Goal: Information Seeking & Learning: Learn about a topic

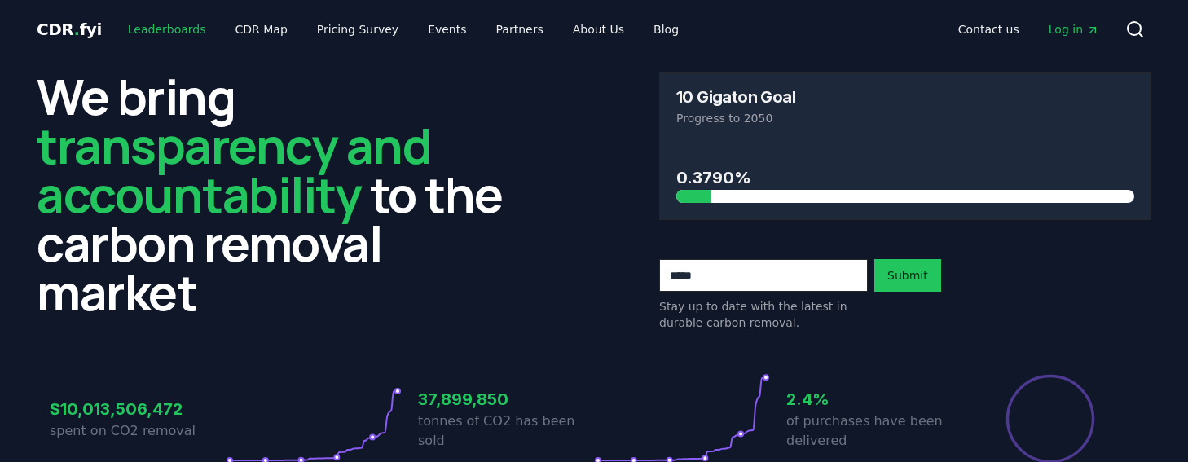
click at [133, 25] on link "Leaderboards" at bounding box center [167, 29] width 104 height 29
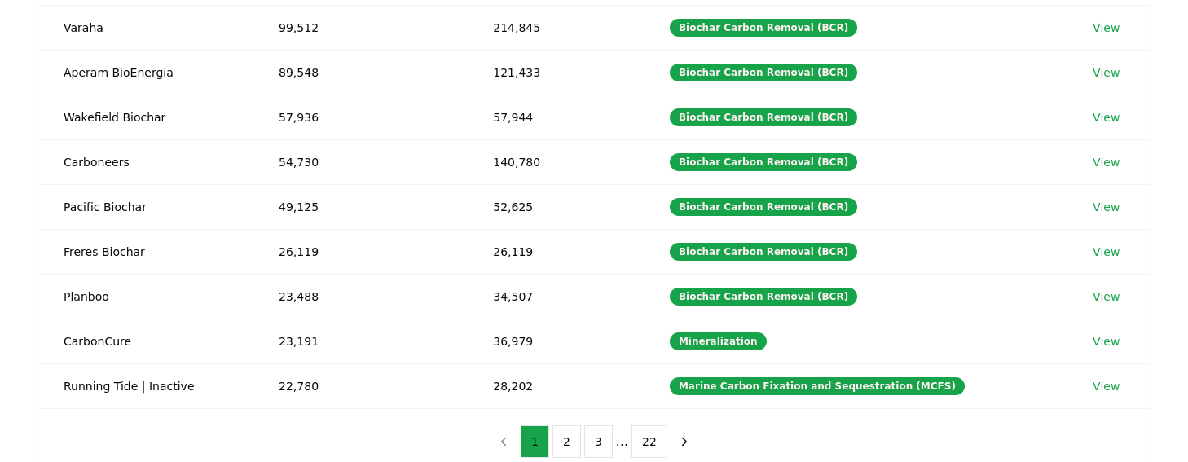
scroll to position [302, 0]
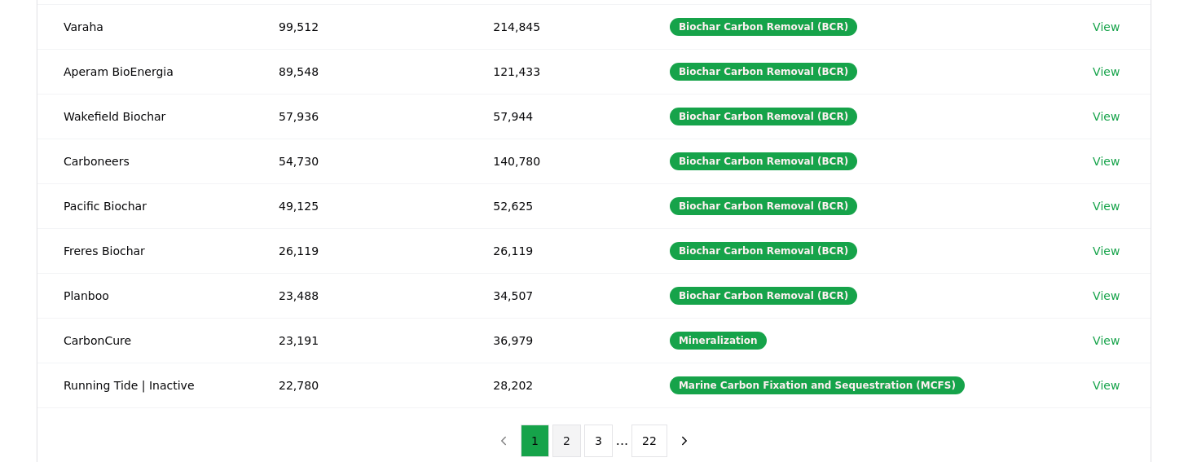
click at [566, 364] on button "2" at bounding box center [567, 441] width 29 height 33
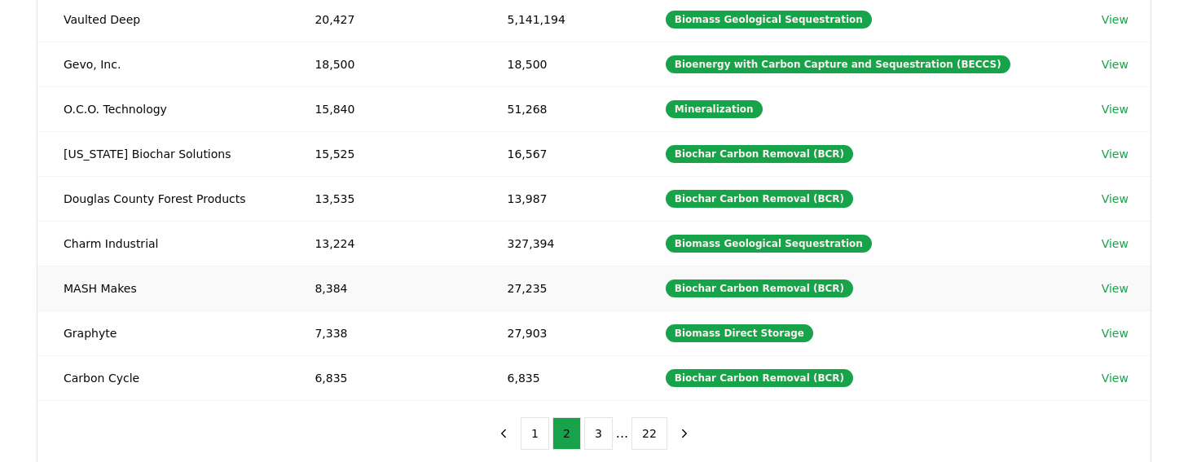
scroll to position [313, 0]
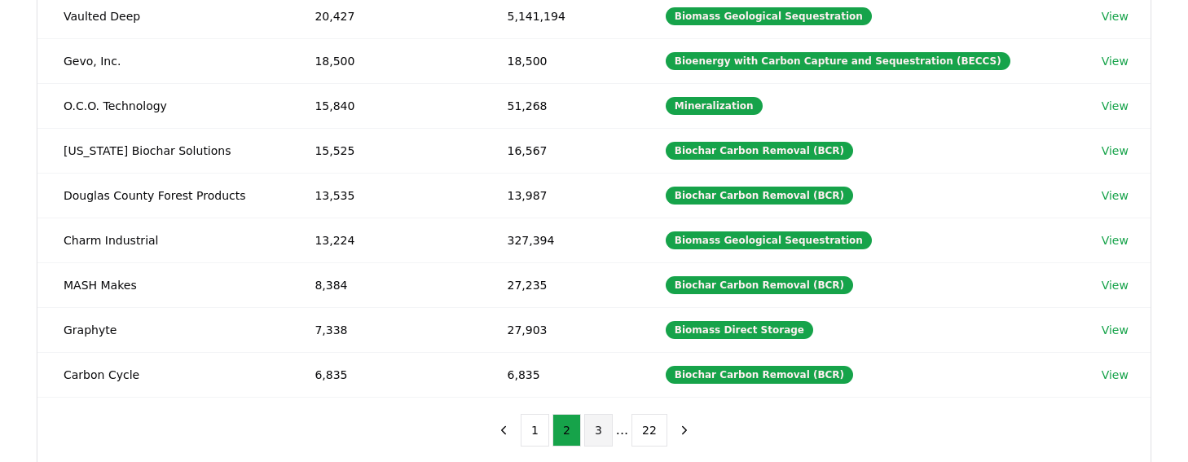
click at [592, 364] on button "3" at bounding box center [598, 430] width 29 height 33
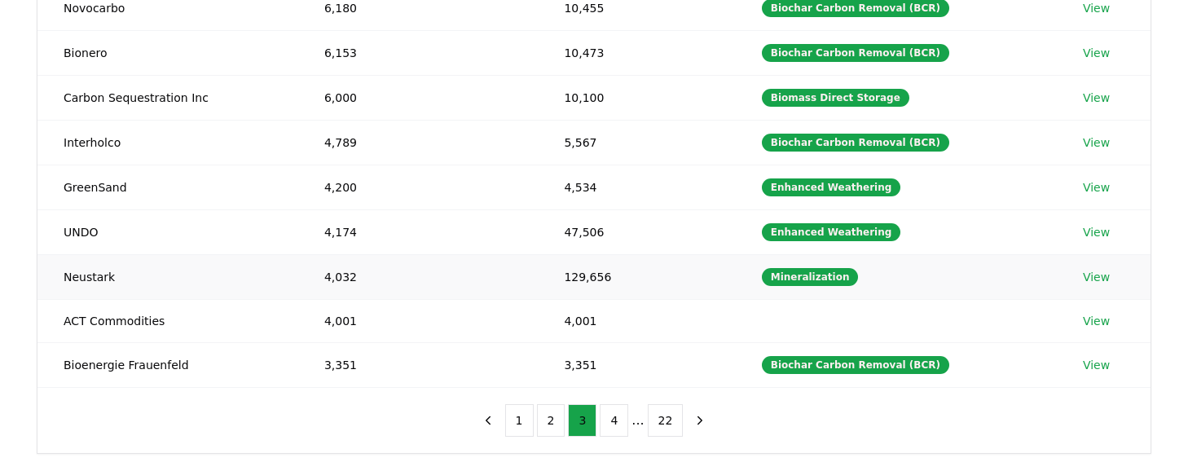
scroll to position [323, 0]
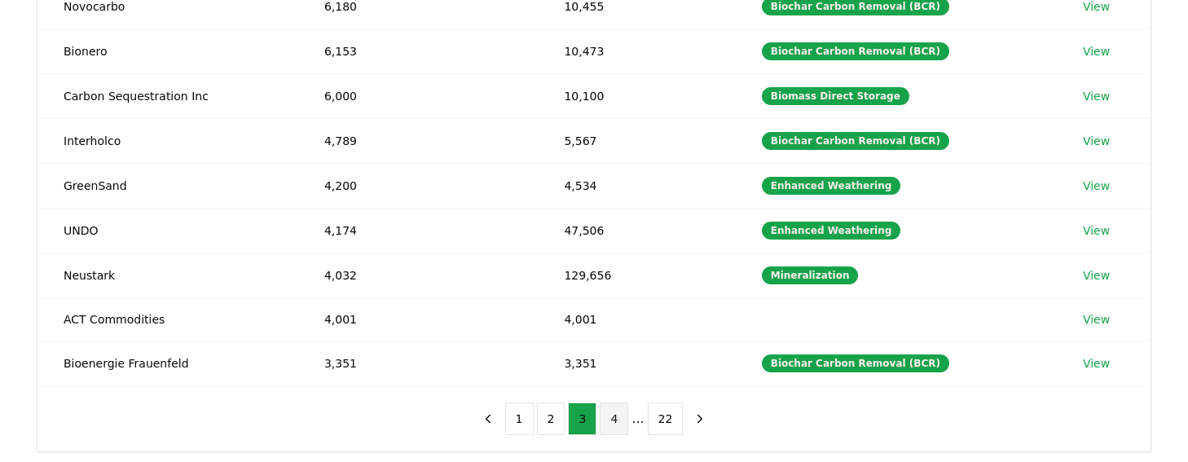
click at [609, 364] on button "4" at bounding box center [614, 419] width 29 height 33
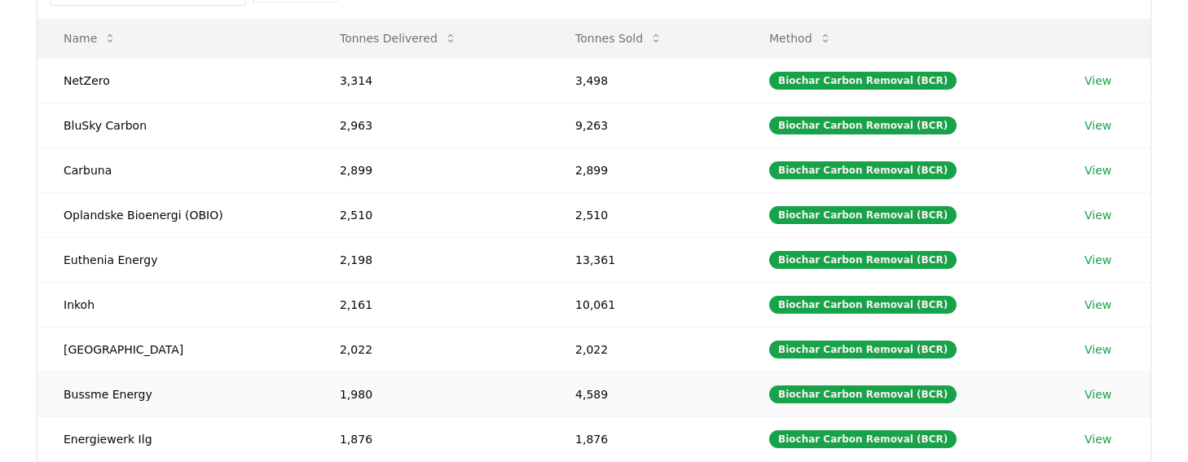
scroll to position [0, 0]
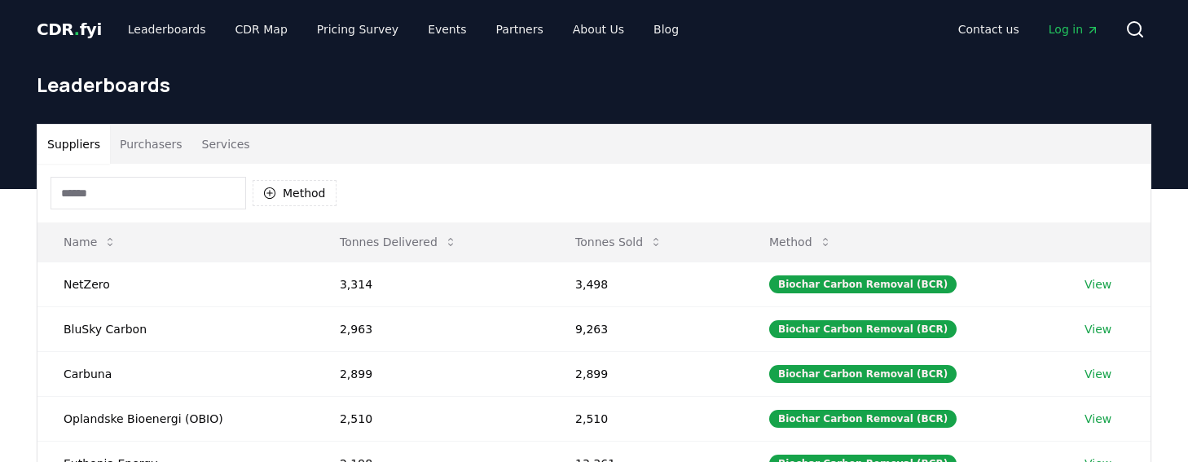
click at [71, 148] on button "Suppliers" at bounding box center [73, 144] width 73 height 39
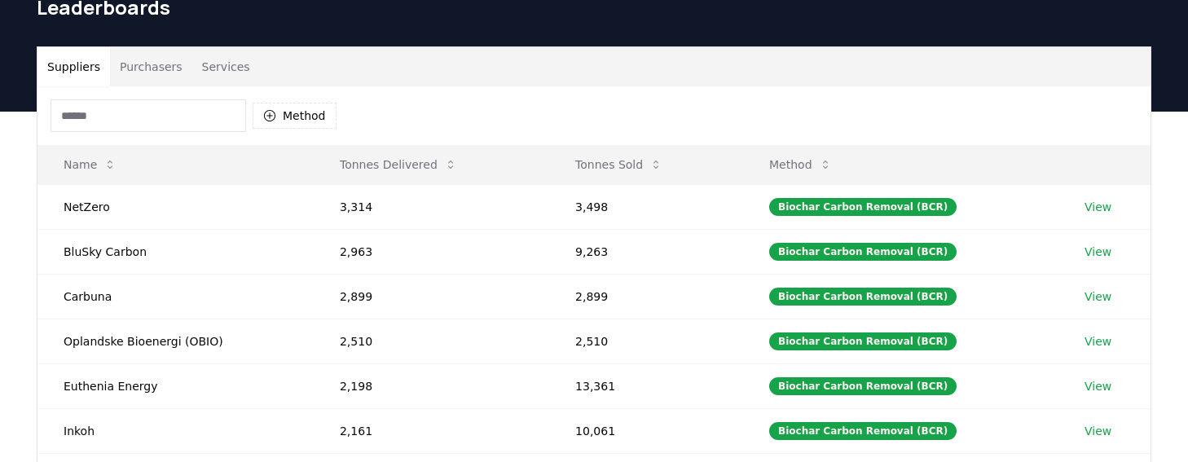
scroll to position [80, 0]
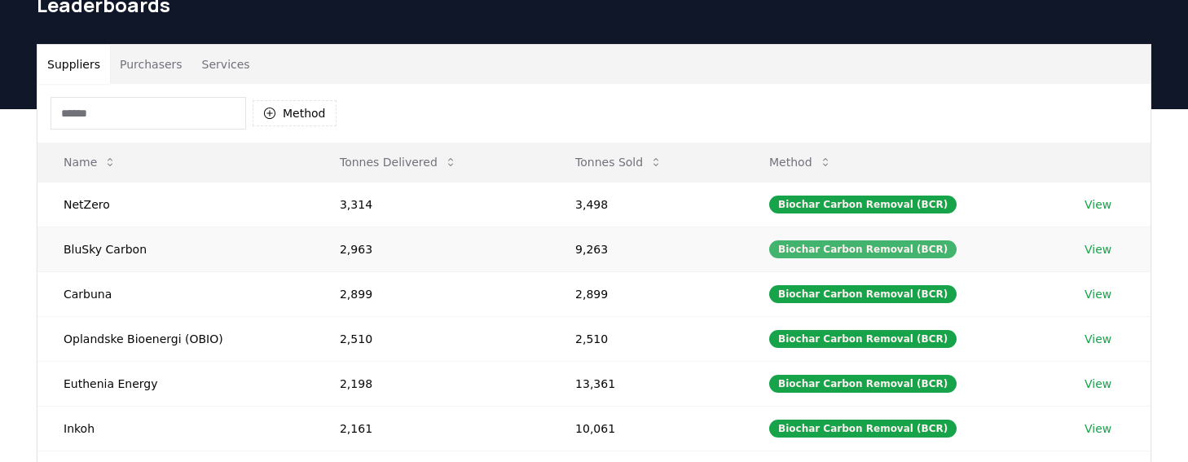
click at [804, 248] on div "Biochar Carbon Removal (BCR)" at bounding box center [862, 249] width 187 height 18
click at [824, 216] on td "Biochar Carbon Removal (BCR)" at bounding box center [900, 204] width 315 height 45
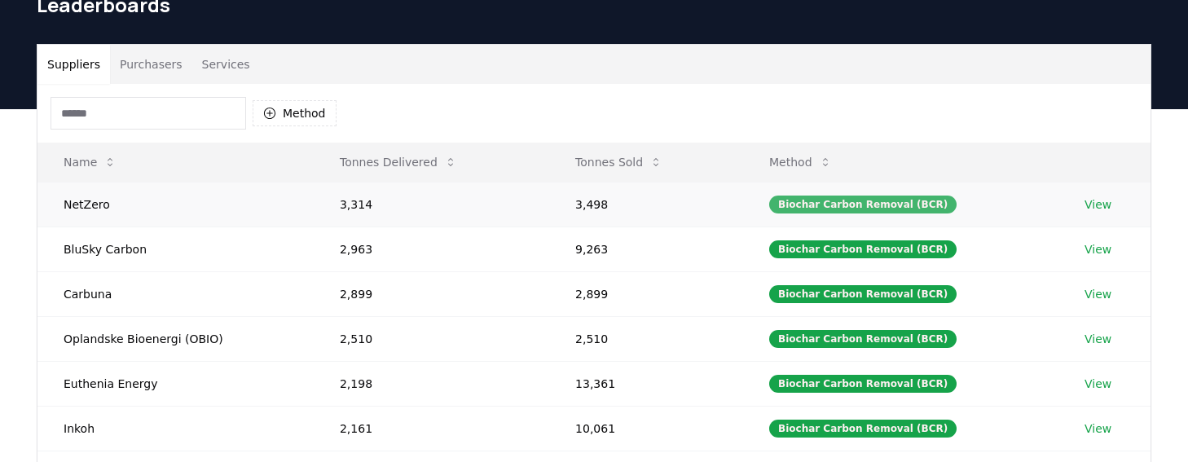
click at [830, 198] on div "Biochar Carbon Removal (BCR)" at bounding box center [862, 205] width 187 height 18
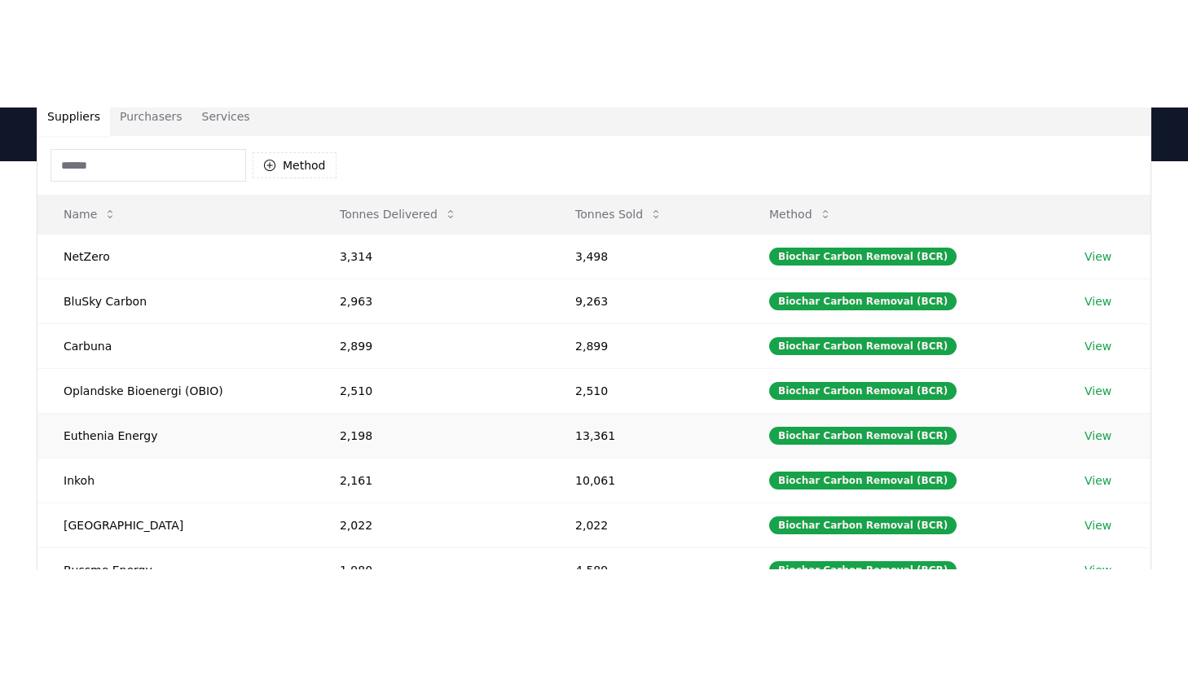
scroll to position [137, 0]
